Goal: Find specific page/section: Find specific page/section

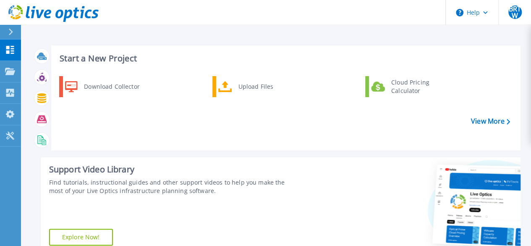
click at [367, 163] on div at bounding box center [413, 205] width 215 height 97
click at [8, 65] on link "Projects Projects" at bounding box center [10, 71] width 21 height 21
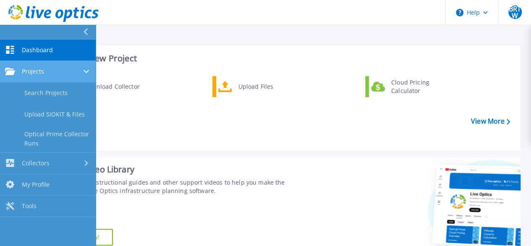
click at [33, 74] on span "Projects" at bounding box center [33, 72] width 22 height 8
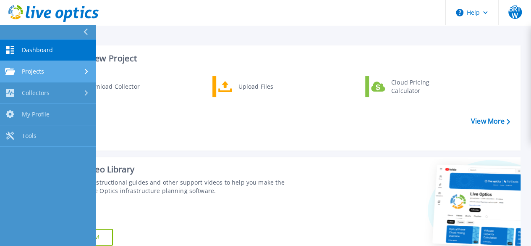
click at [33, 74] on span "Projects" at bounding box center [33, 72] width 22 height 8
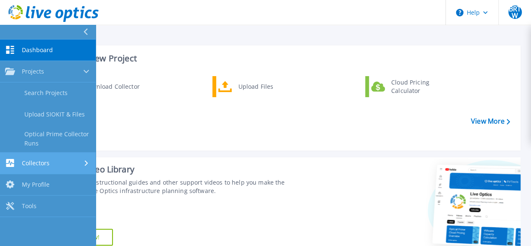
click at [31, 163] on span "Collectors" at bounding box center [36, 163] width 28 height 8
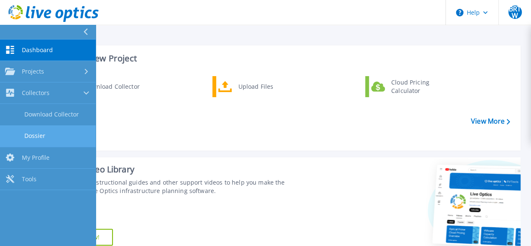
click at [45, 136] on link "Dossier" at bounding box center [48, 135] width 96 height 21
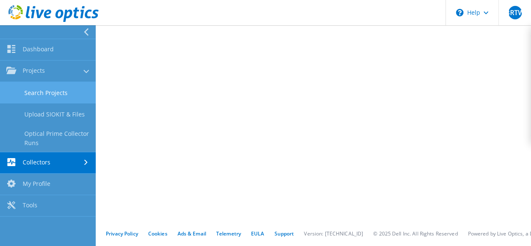
click at [38, 94] on link "Search Projects" at bounding box center [48, 92] width 96 height 21
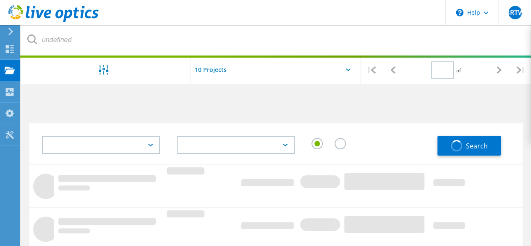
type input "1"
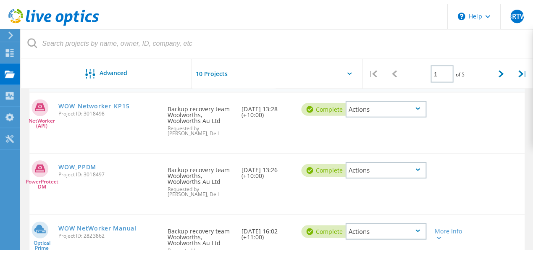
scroll to position [95, 0]
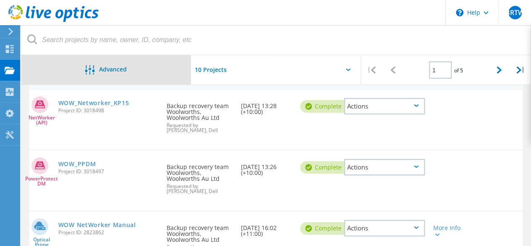
click at [41, 67] on div "Advanced" at bounding box center [106, 70] width 170 height 10
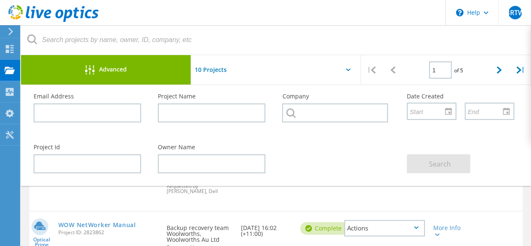
click at [41, 67] on div "Advanced" at bounding box center [106, 70] width 170 height 10
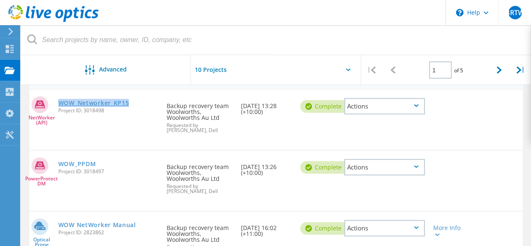
drag, startPoint x: 134, startPoint y: 104, endPoint x: 58, endPoint y: 101, distance: 76.0
click at [58, 101] on div "WOW_Networker_KP15 Project ID: 3018498" at bounding box center [108, 105] width 109 height 32
copy link "WOW_Networker_KP15"
